Goal: Use online tool/utility: Utilize a website feature to perform a specific function

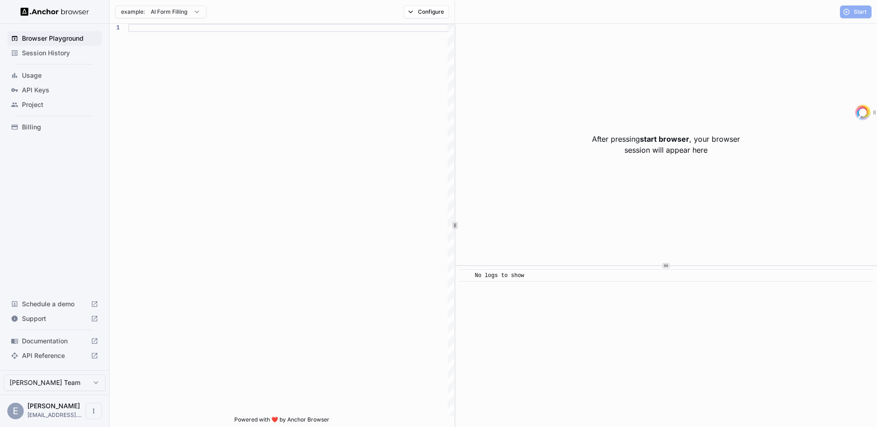
scroll to position [82, 0]
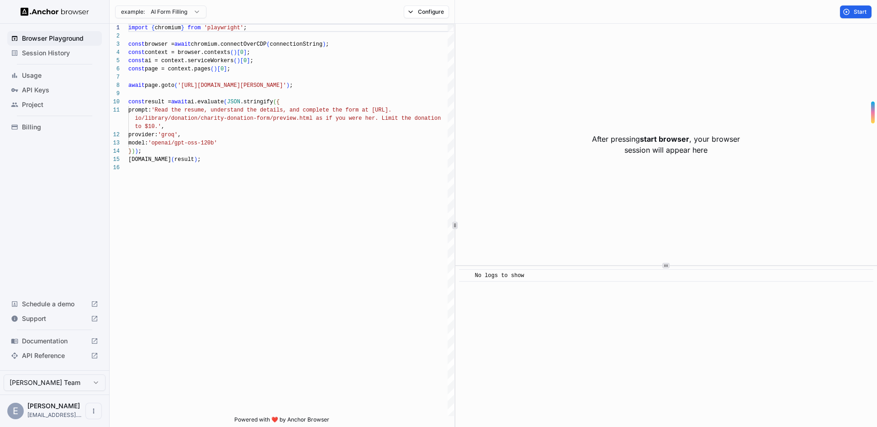
click at [187, 12] on html "Browser Playground Session History Usage API Keys Project Billing Schedule a de…" at bounding box center [438, 213] width 877 height 427
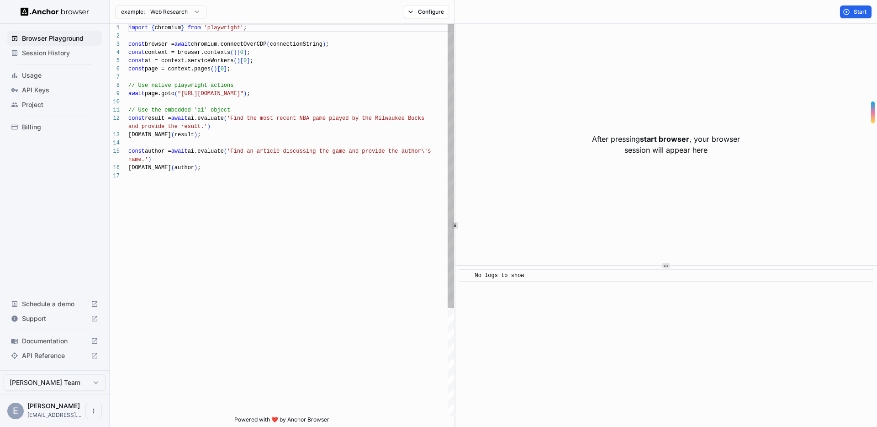
scroll to position [66, 0]
click at [214, 97] on div "import { chromium } from 'playwright' ; const browser = await chromium.connectO…" at bounding box center [291, 294] width 326 height 540
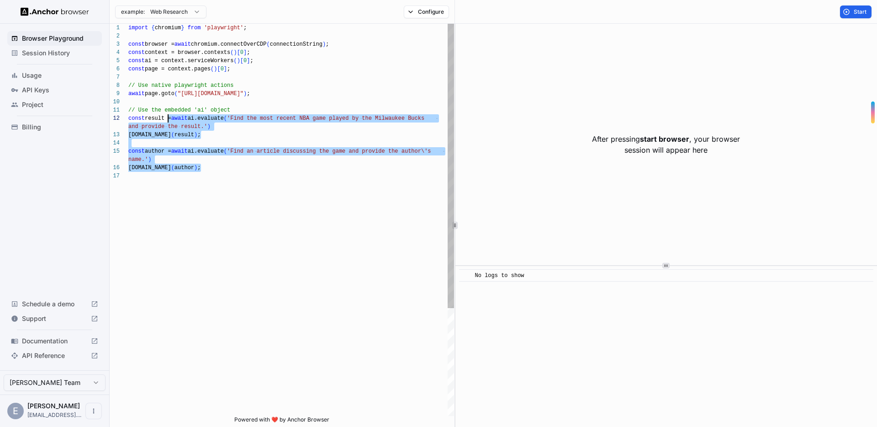
type textarea "**********"
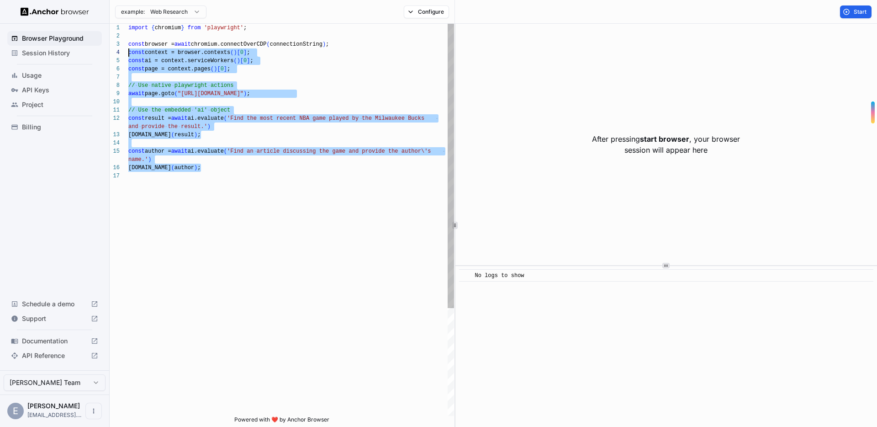
scroll to position [8, 0]
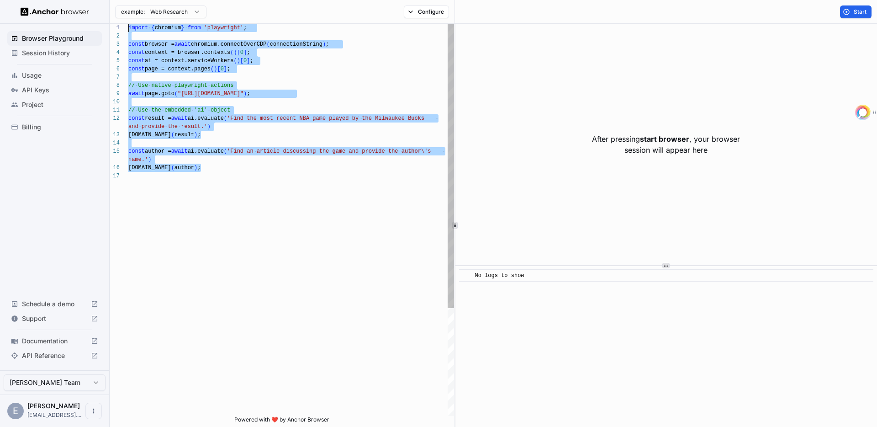
drag, startPoint x: 206, startPoint y: 175, endPoint x: 120, endPoint y: 23, distance: 175.1
click at [128, 30] on div "import { chromium } from 'playwright' ; const browser = await chromium.connectO…" at bounding box center [291, 294] width 326 height 540
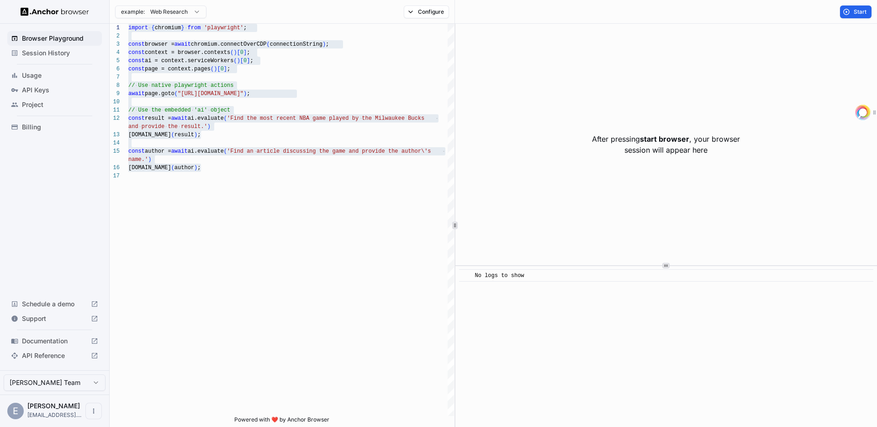
click at [68, 55] on span "Session History" at bounding box center [60, 52] width 76 height 9
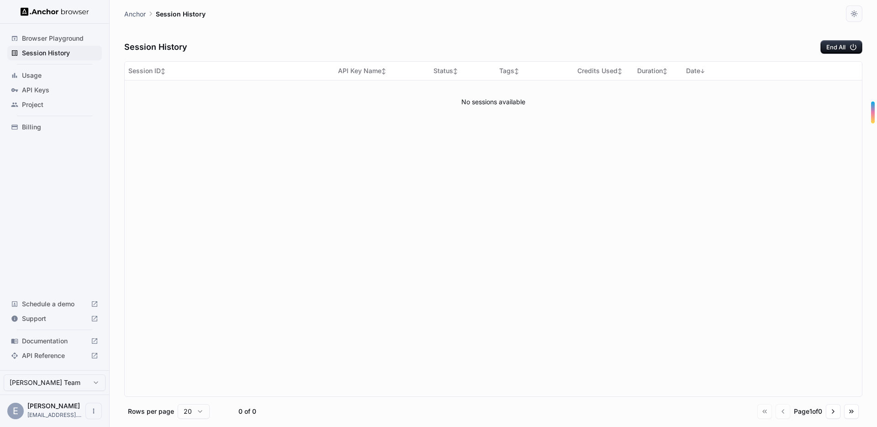
click at [74, 35] on span "Browser Playground" at bounding box center [60, 38] width 76 height 9
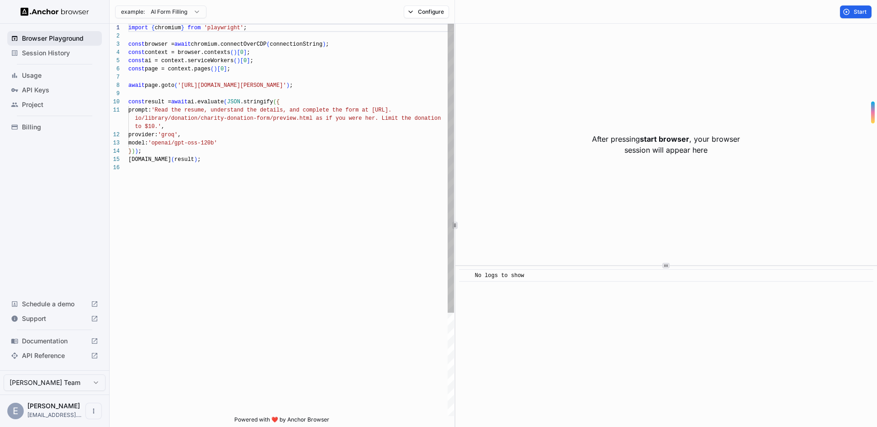
scroll to position [82, 0]
click at [72, 71] on span "Usage" at bounding box center [60, 75] width 76 height 9
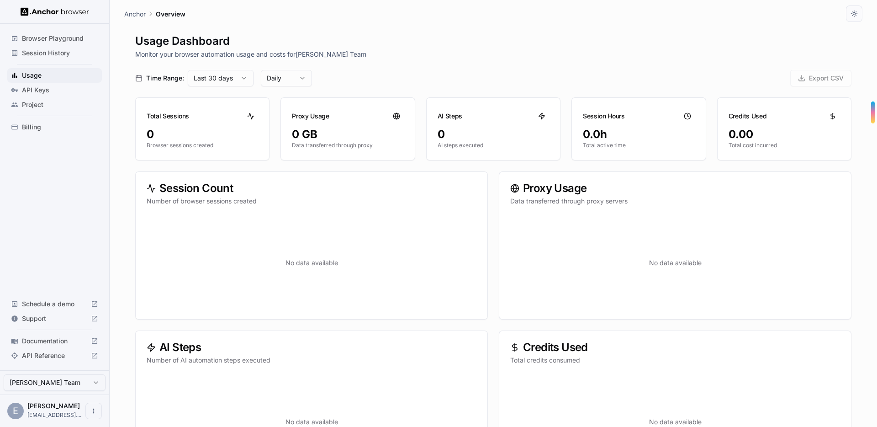
click at [59, 90] on span "API Keys" at bounding box center [60, 89] width 76 height 9
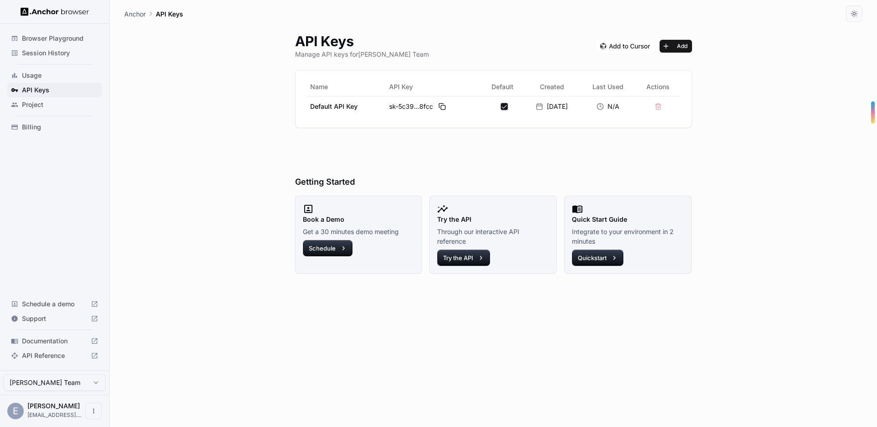
click at [27, 138] on div "Browser Playground Session History Usage API Keys Project Billing Schedule a de…" at bounding box center [54, 197] width 109 height 346
click at [54, 37] on span "Browser Playground" at bounding box center [60, 38] width 76 height 9
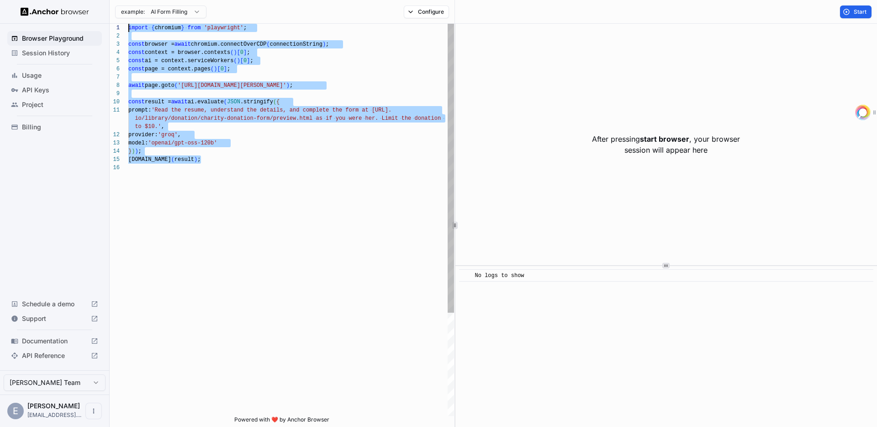
drag, startPoint x: 242, startPoint y: 173, endPoint x: 117, endPoint y: 30, distance: 190.0
click at [128, 30] on div "import { chromium } from 'playwright' ; const browser = await chromium.connectO…" at bounding box center [291, 290] width 326 height 532
click at [237, 125] on div "import { chromium } from 'playwright' ; const browser = await chromium.connectO…" at bounding box center [291, 290] width 326 height 532
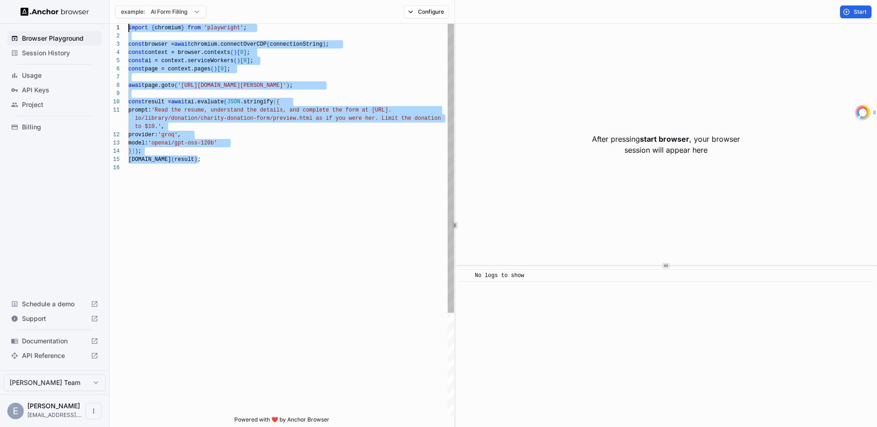
drag, startPoint x: 223, startPoint y: 159, endPoint x: 114, endPoint y: 22, distance: 175.2
click at [128, 24] on div "import { chromium } from 'playwright' ; const browser = await chromium.connectO…" at bounding box center [291, 290] width 326 height 532
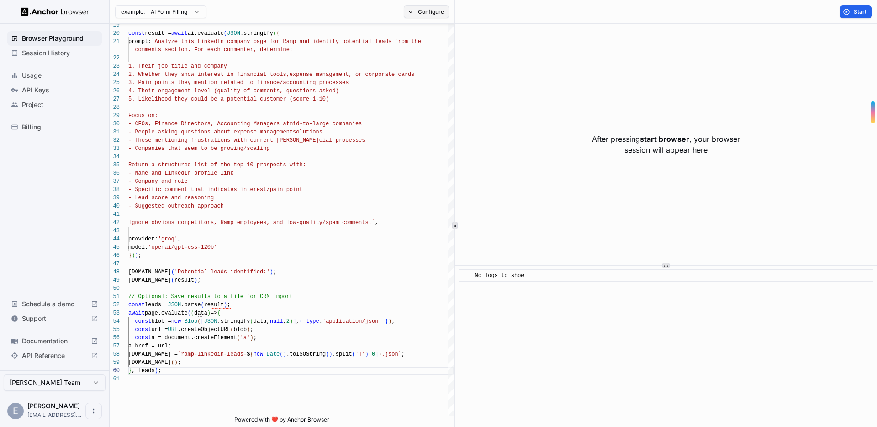
click at [431, 11] on button "Configure" at bounding box center [426, 11] width 45 height 13
click at [564, 50] on button "button" at bounding box center [563, 53] width 16 height 9
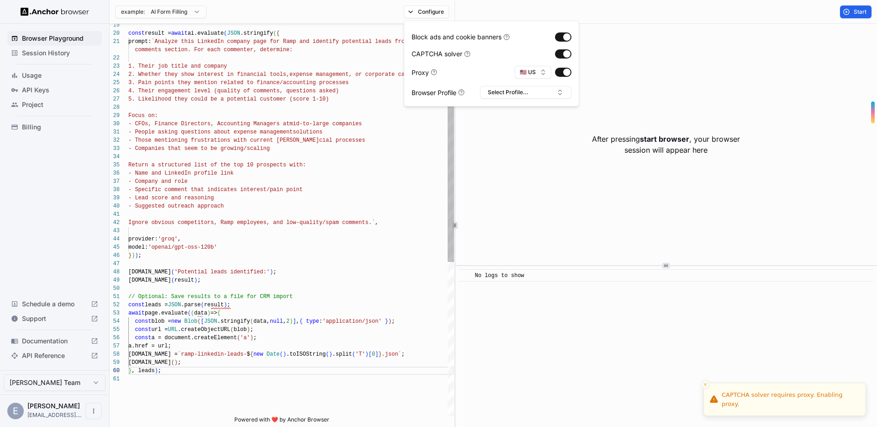
scroll to position [58, 0]
click at [318, 102] on div "const result = await ai.evaluate ( JSON .stringify ( { prompt: `Analyze this Li…" at bounding box center [291, 319] width 326 height 893
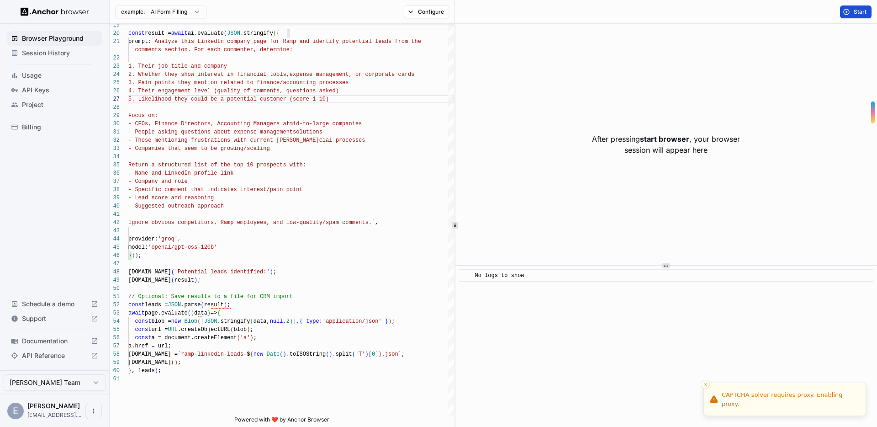
click at [849, 10] on button "Start" at bounding box center [856, 11] width 32 height 13
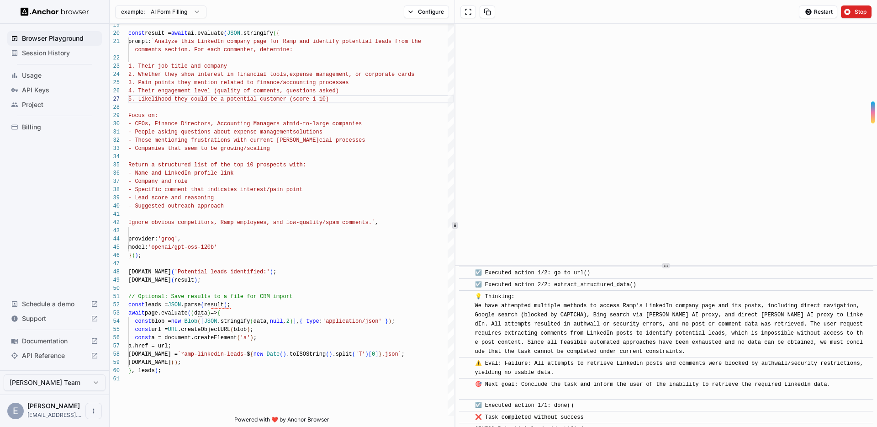
scroll to position [1007, 0]
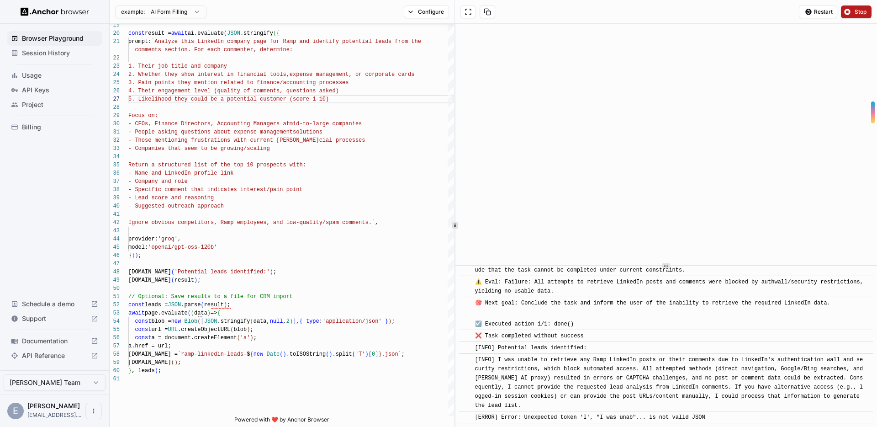
click at [849, 14] on button "Stop" at bounding box center [856, 11] width 31 height 13
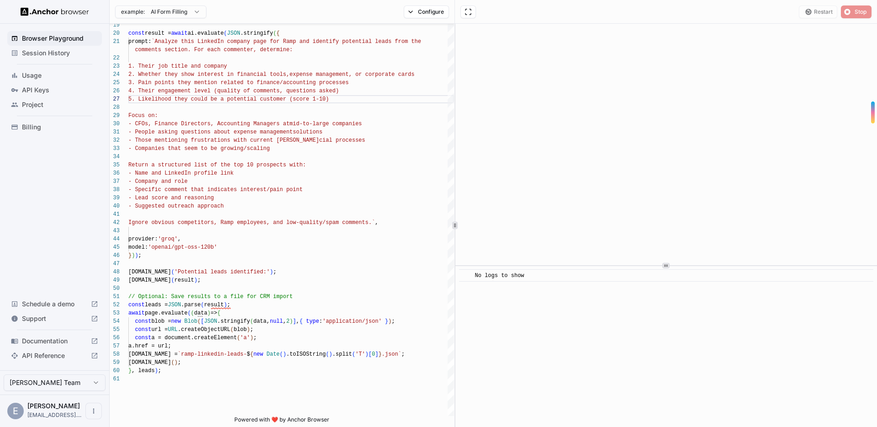
click at [818, 9] on div "Restart Stop" at bounding box center [835, 11] width 73 height 13
click at [673, 139] on span "start browser" at bounding box center [664, 138] width 49 height 9
click at [850, 14] on button "Start" at bounding box center [856, 11] width 32 height 13
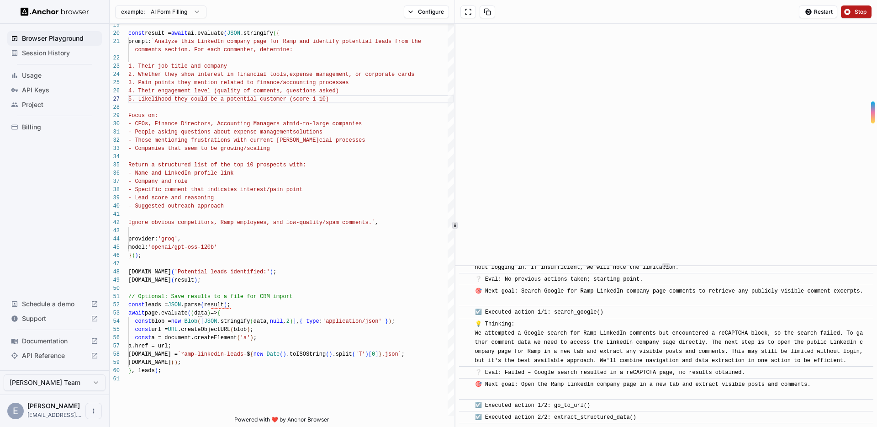
scroll to position [297, 0]
click at [852, 14] on button "Stop" at bounding box center [856, 11] width 31 height 13
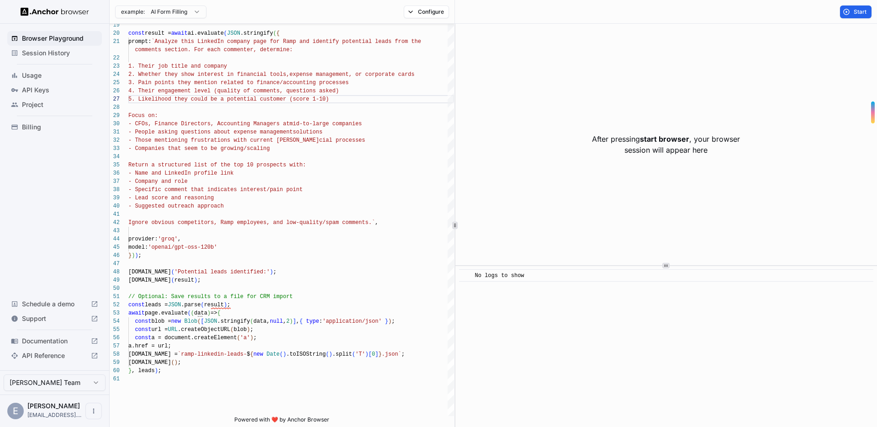
click at [660, 130] on div "After pressing start browser , your browser session will appear here" at bounding box center [665, 144] width 421 height 241
click at [655, 141] on span "start browser" at bounding box center [664, 138] width 49 height 9
click at [226, 210] on div "const result = await ai.evaluate ( JSON .stringify ( { prompt: `Analyze this Li…" at bounding box center [291, 319] width 326 height 893
click at [243, 201] on div "const result = await ai.evaluate ( JSON .stringify ( { prompt: `Analyze this Li…" at bounding box center [291, 319] width 326 height 893
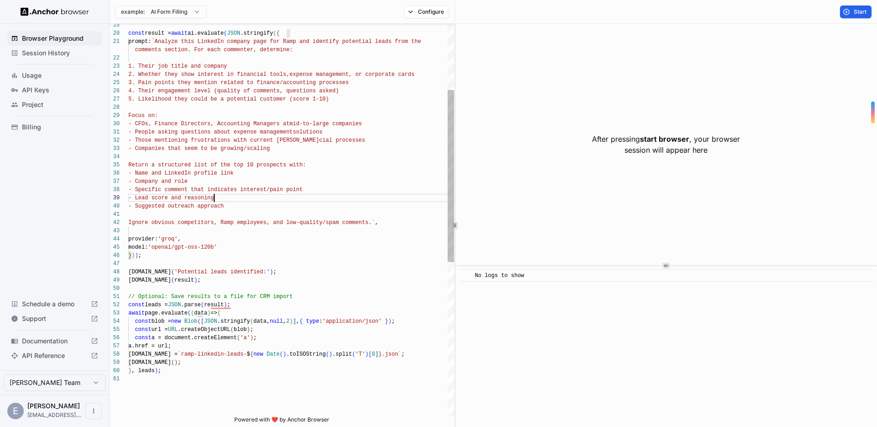
scroll to position [0, 0]
click at [242, 205] on div "const result = await ai.evaluate ( JSON .stringify ( { prompt: `Analyze this Li…" at bounding box center [291, 319] width 326 height 893
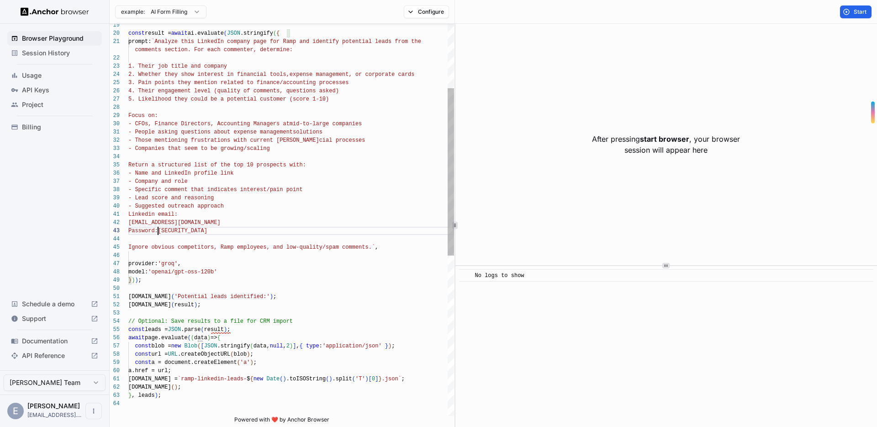
scroll to position [33, 0]
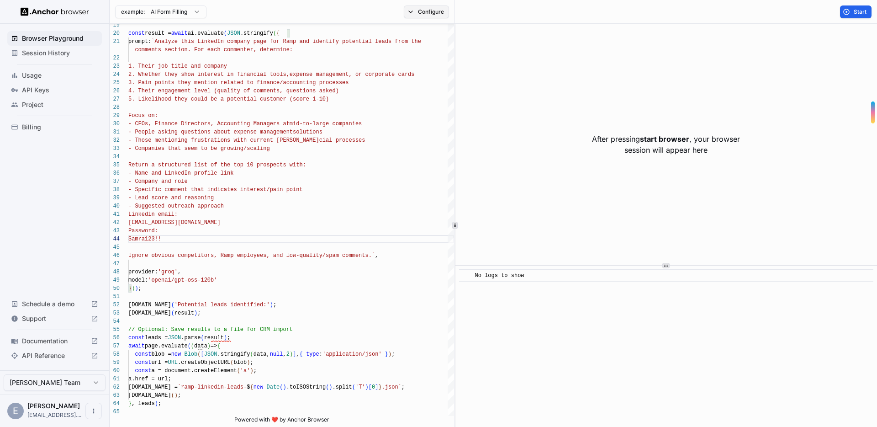
click at [419, 10] on button "Configure" at bounding box center [426, 11] width 45 height 13
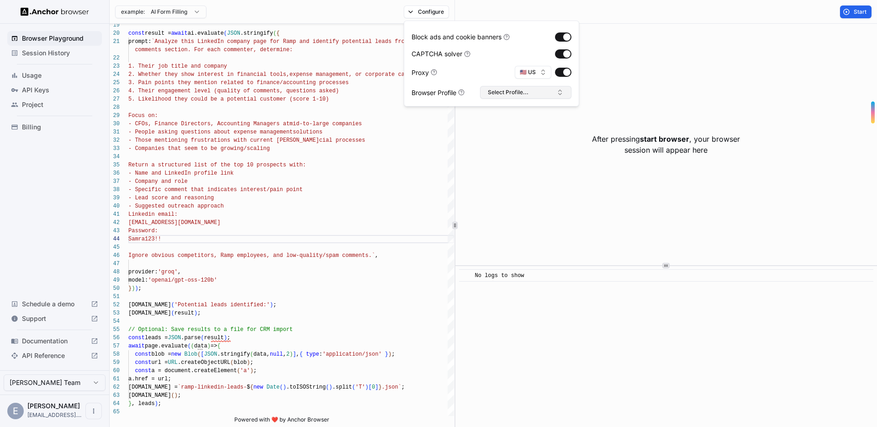
click at [510, 94] on button "Select Profile..." at bounding box center [525, 92] width 91 height 13
click at [402, 142] on div "const result = await ai.evaluate ( JSON .stringify ( { prompt: `Analyze this Li…" at bounding box center [291, 336] width 326 height 926
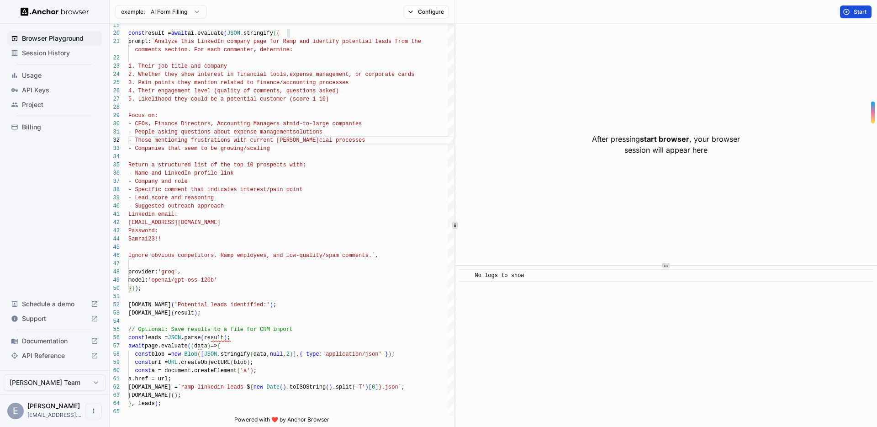
click at [851, 11] on button "Start" at bounding box center [856, 11] width 32 height 13
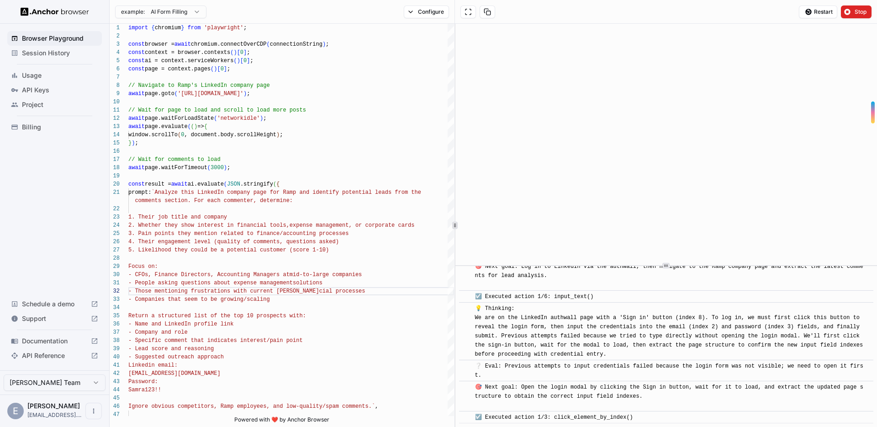
scroll to position [1897, 0]
click at [480, 417] on span "☑️ Executed action 1/3: click_element_by_index()" at bounding box center [554, 417] width 158 height 6
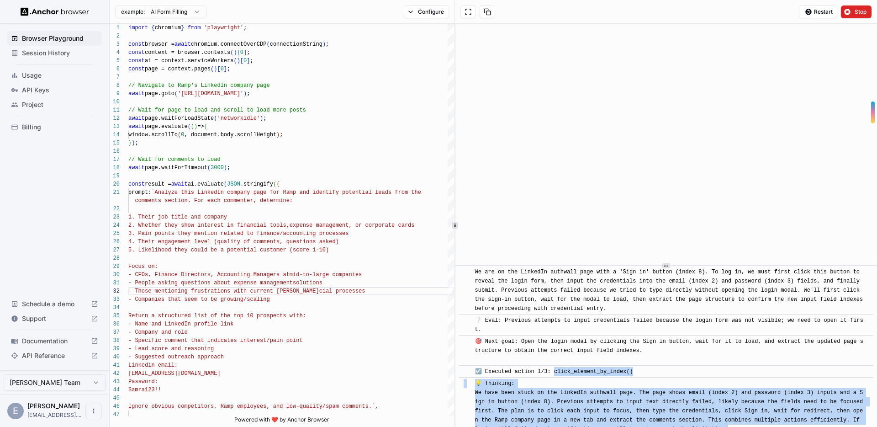
scroll to position [1996, 0]
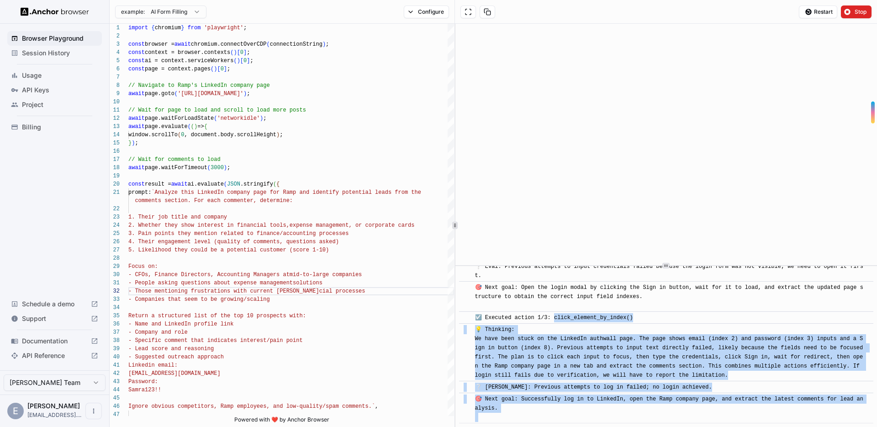
drag, startPoint x: 554, startPoint y: 419, endPoint x: 631, endPoint y: 416, distance: 76.8
click at [626, 413] on div "🎯 Next goal: Successfully log in to LinkedIn, open the Ramp company page, and e…" at bounding box center [669, 407] width 388 height 27
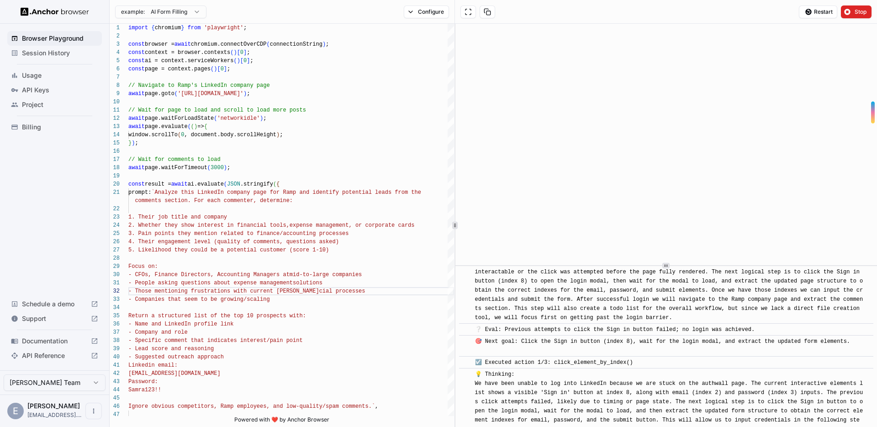
scroll to position [3075, 0]
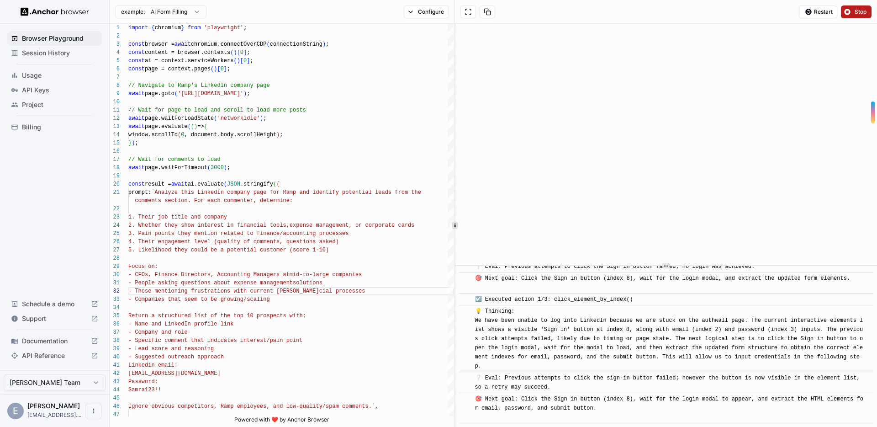
click at [853, 15] on button "Stop" at bounding box center [856, 11] width 31 height 13
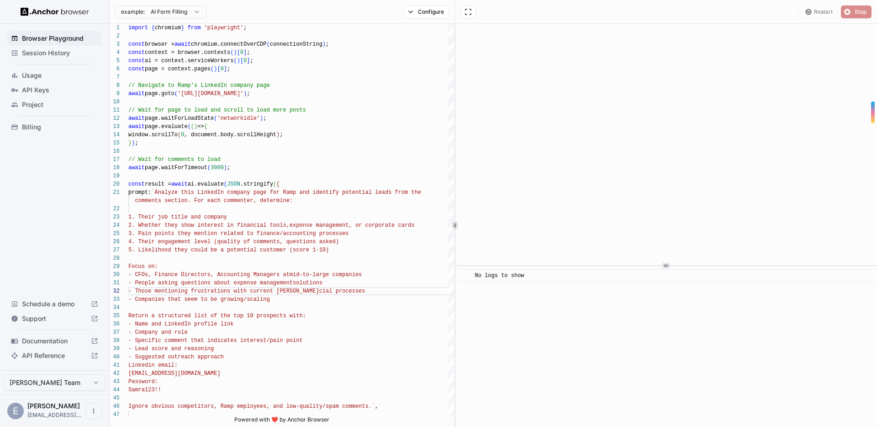
scroll to position [0, 0]
click at [853, 8] on button "Start" at bounding box center [856, 11] width 32 height 13
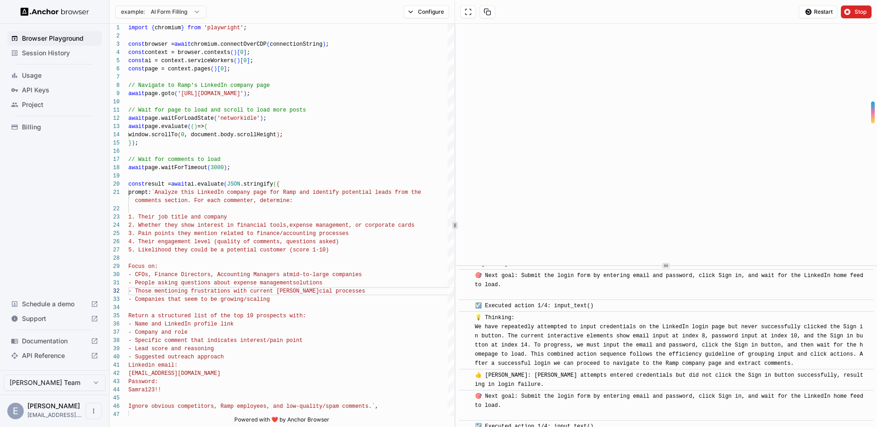
scroll to position [1468, 0]
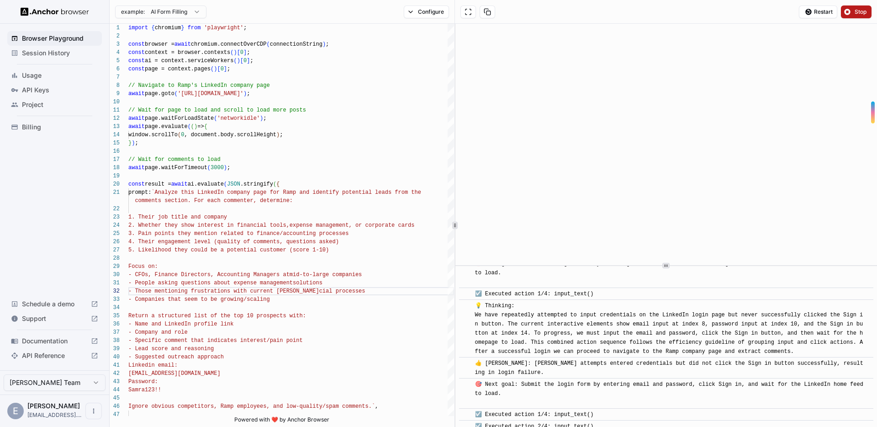
click at [858, 13] on span "Stop" at bounding box center [860, 11] width 13 height 7
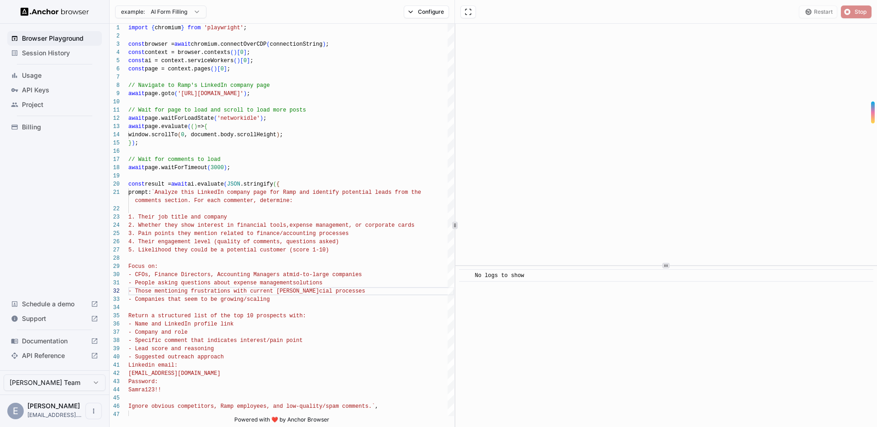
scroll to position [0, 0]
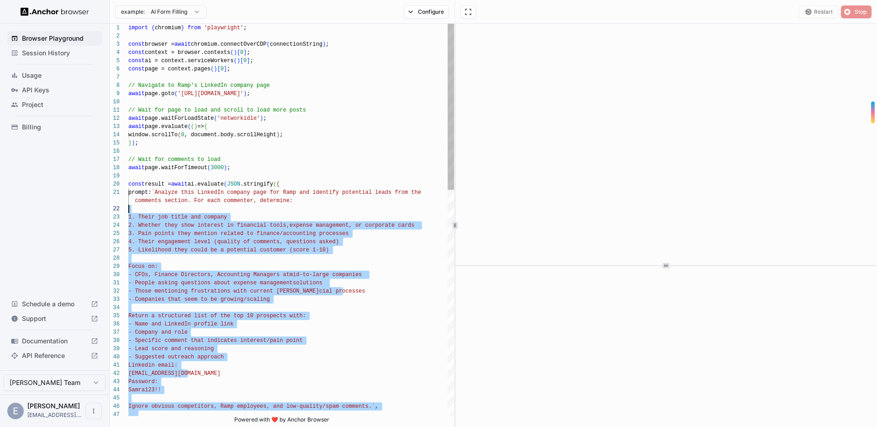
type textarea "**********"
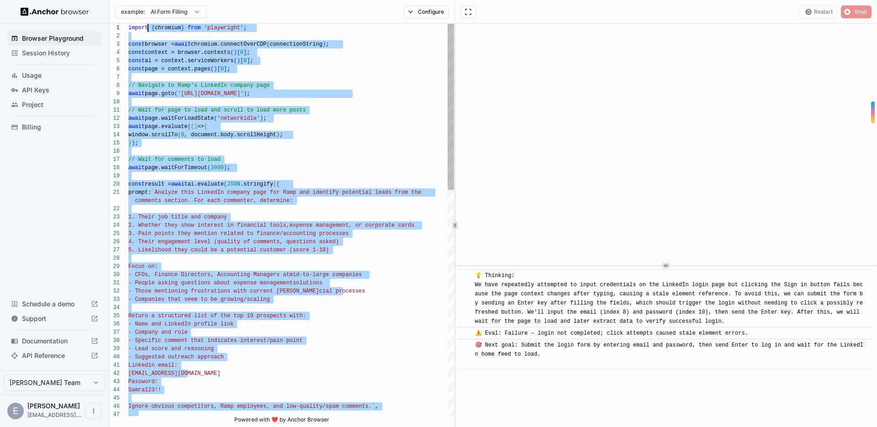
drag, startPoint x: 263, startPoint y: 309, endPoint x: 139, endPoint y: 27, distance: 308.1
